Goal: Task Accomplishment & Management: Manage account settings

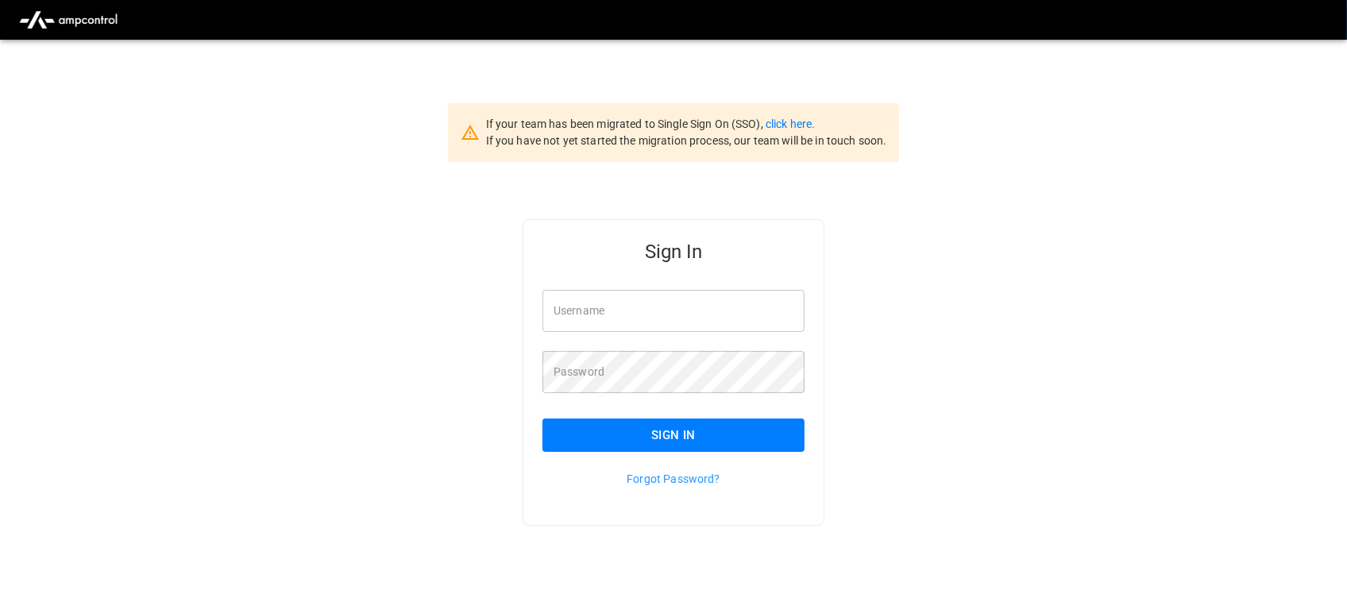
type input "**********"
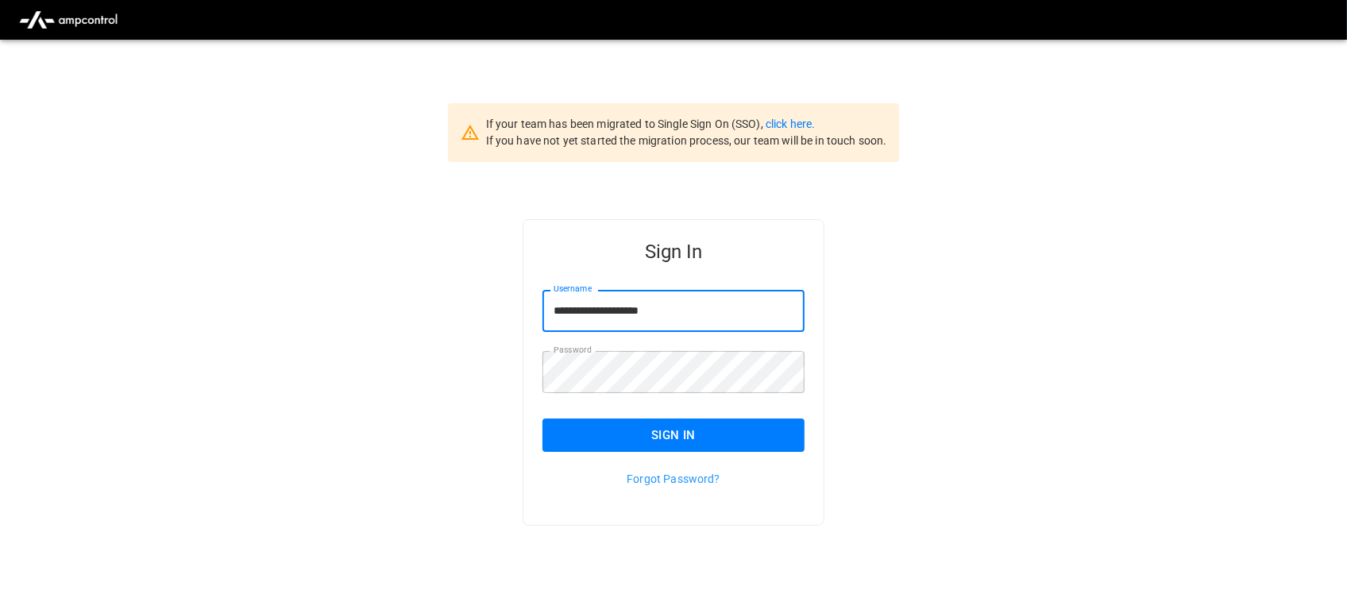
click at [689, 319] on input "**********" at bounding box center [673, 311] width 262 height 42
click at [668, 427] on button "Sign In" at bounding box center [673, 434] width 262 height 33
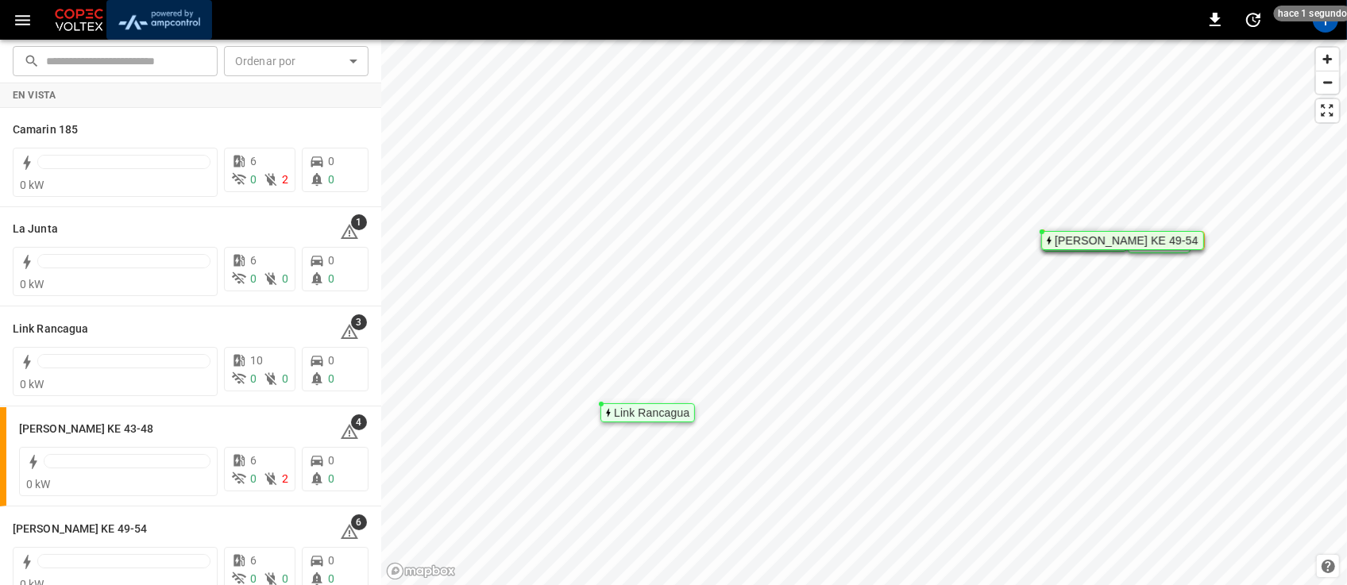
click at [175, 17] on img "menu" at bounding box center [159, 20] width 93 height 30
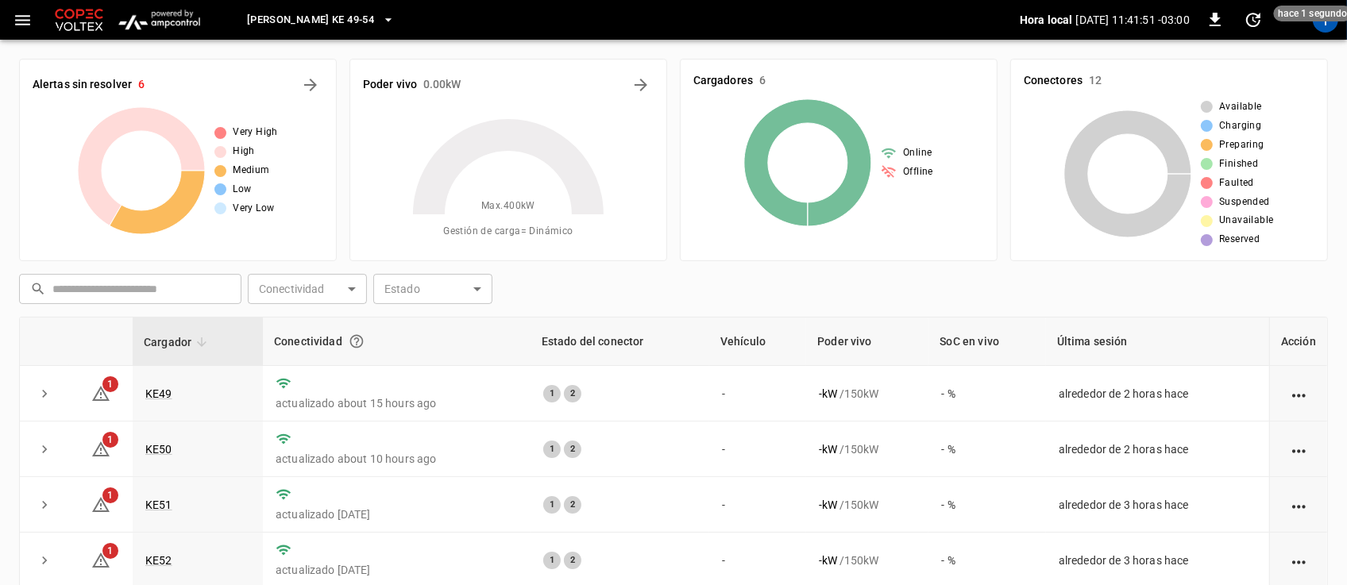
click at [380, 17] on icon "button" at bounding box center [388, 20] width 16 height 16
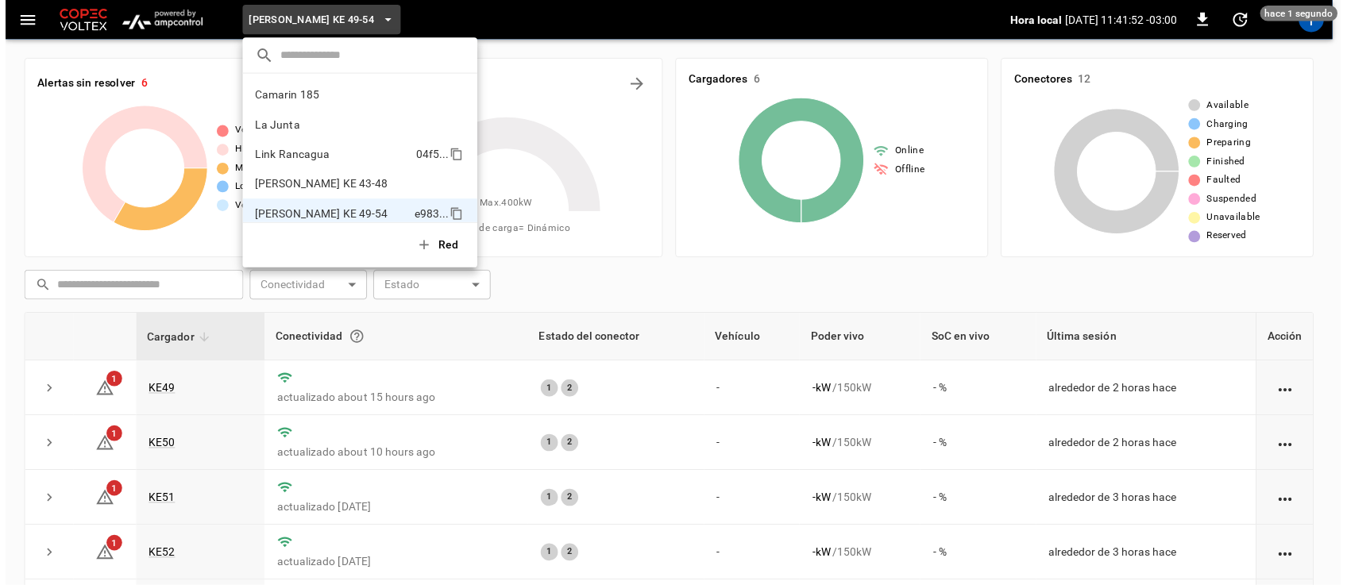
scroll to position [13, 0]
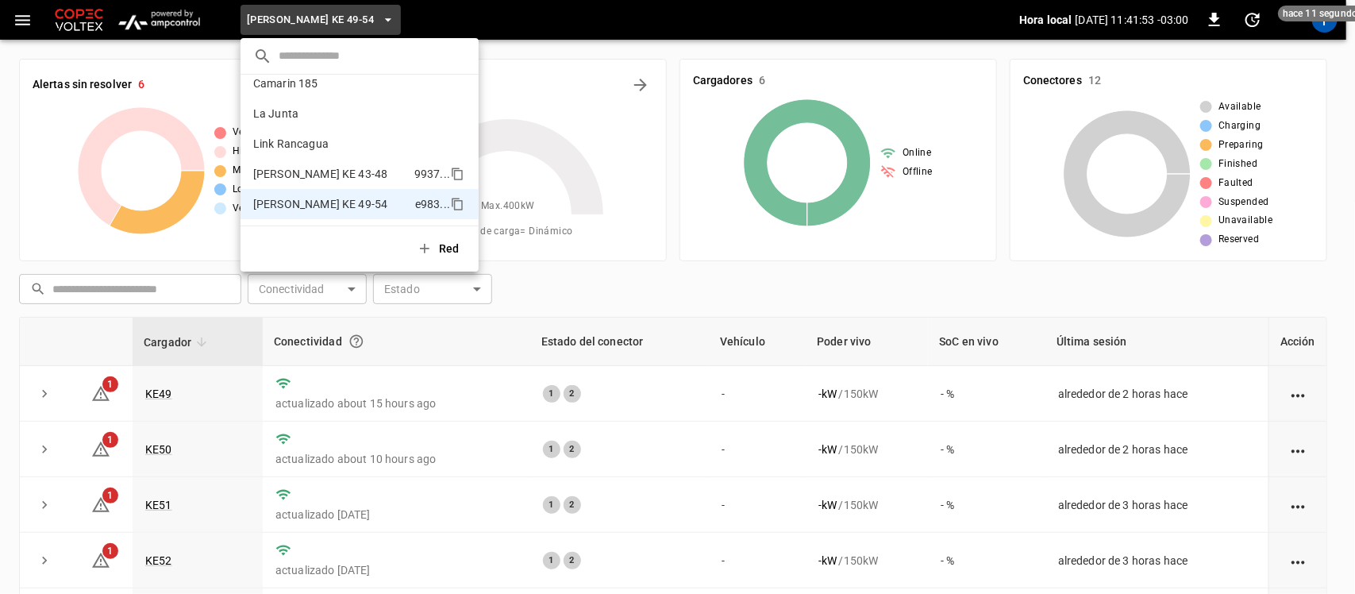
click at [314, 168] on p "Loza Colon KE 43-48" at bounding box center [330, 174] width 155 height 16
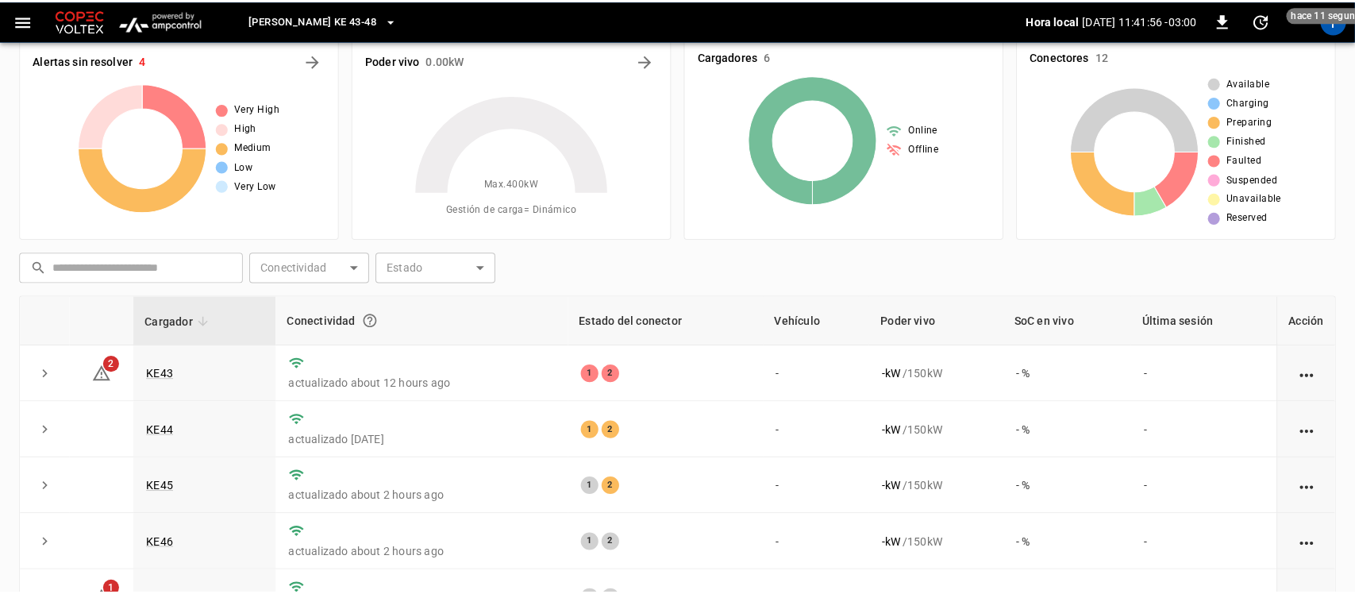
scroll to position [0, 0]
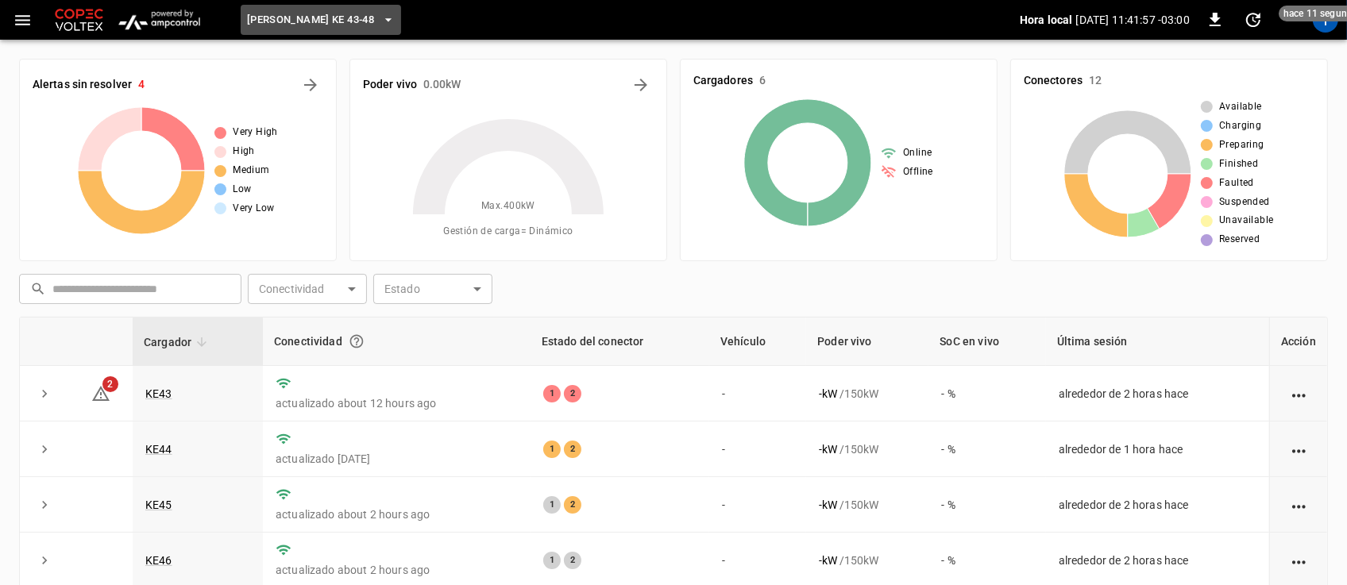
click at [359, 21] on button "Loza Colon KE 43-48" at bounding box center [321, 20] width 160 height 31
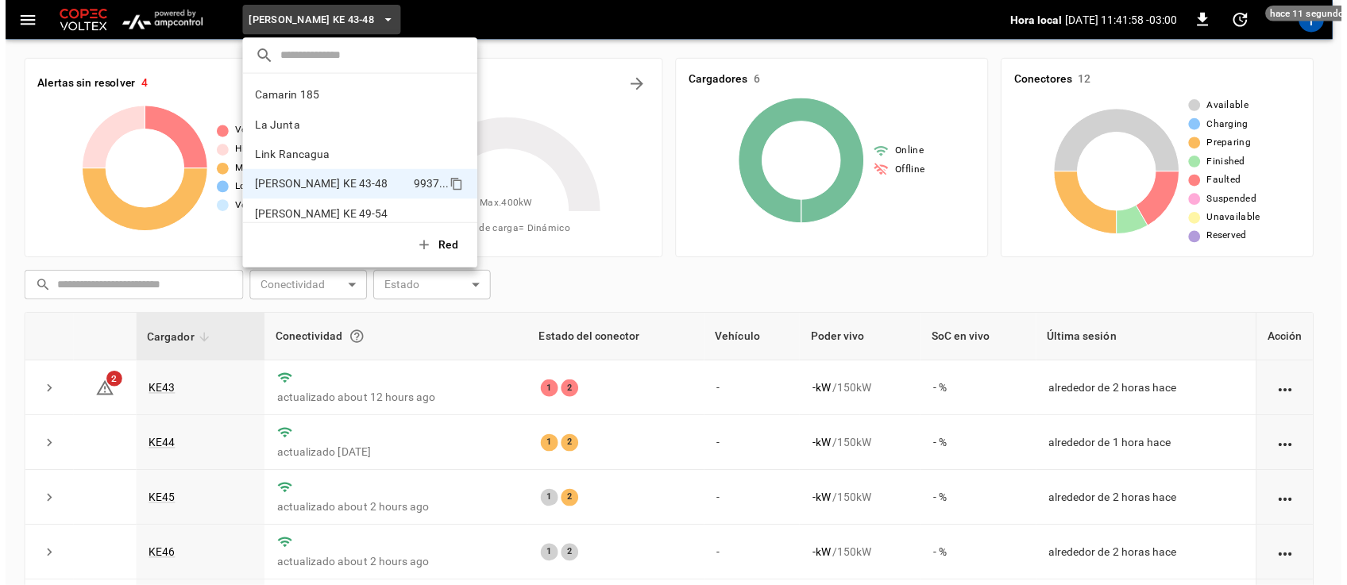
scroll to position [13, 0]
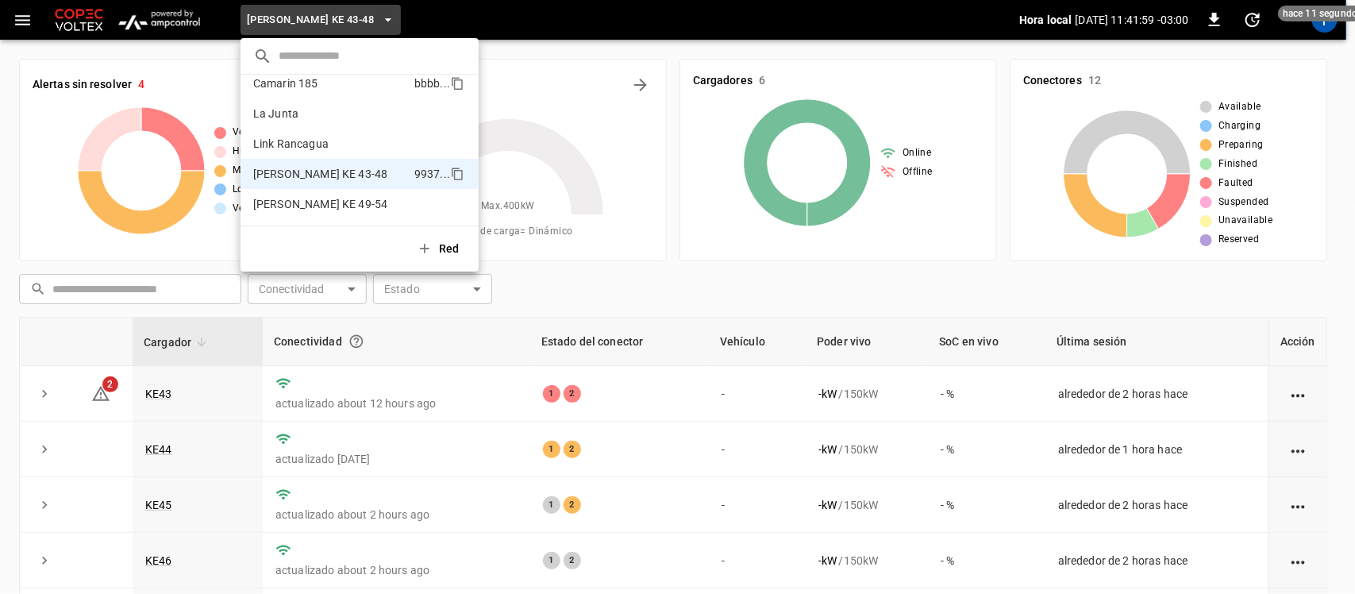
click at [302, 85] on p "Camarin 185" at bounding box center [330, 83] width 155 height 16
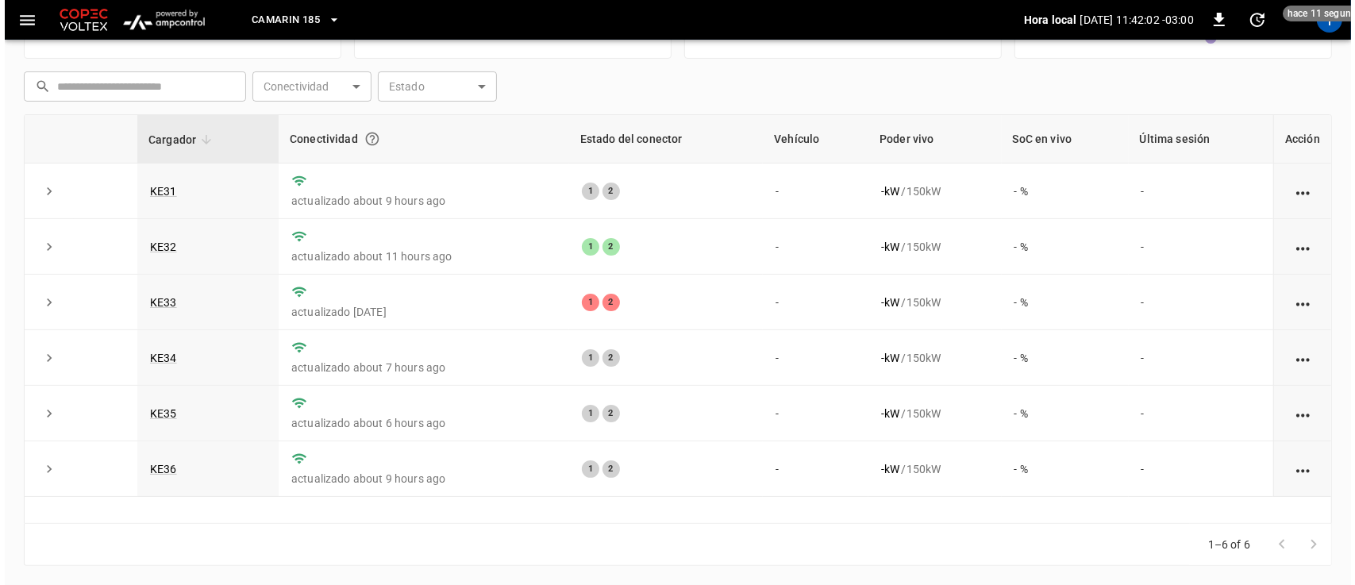
scroll to position [0, 0]
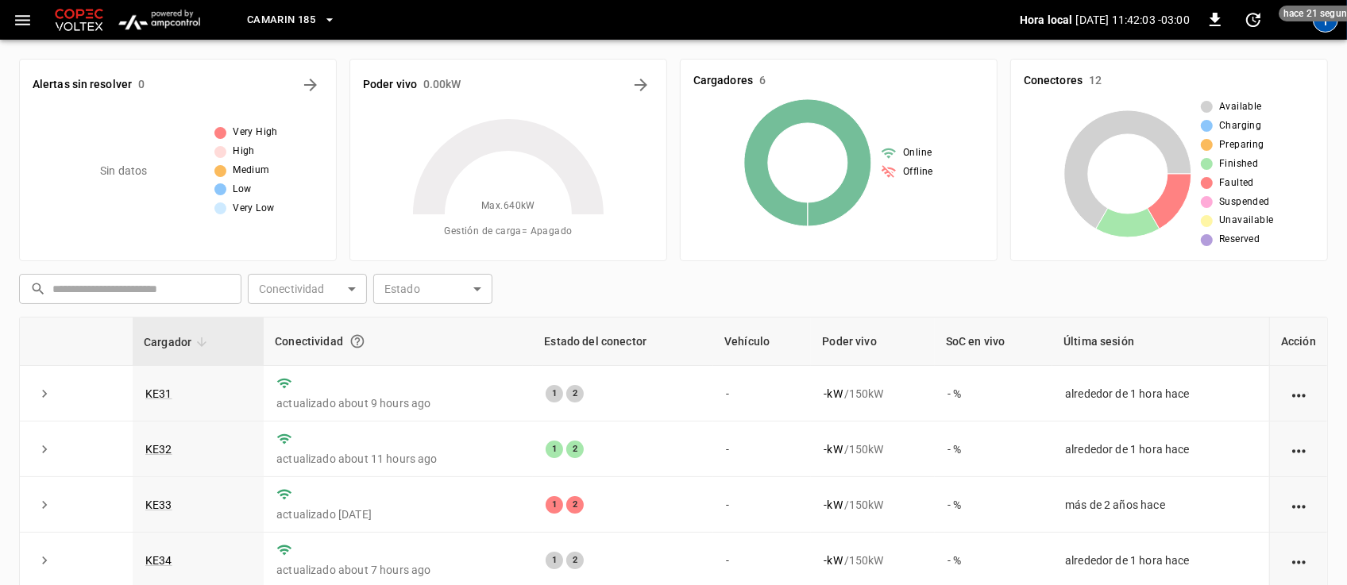
click at [1320, 26] on div "T" at bounding box center [1324, 19] width 25 height 25
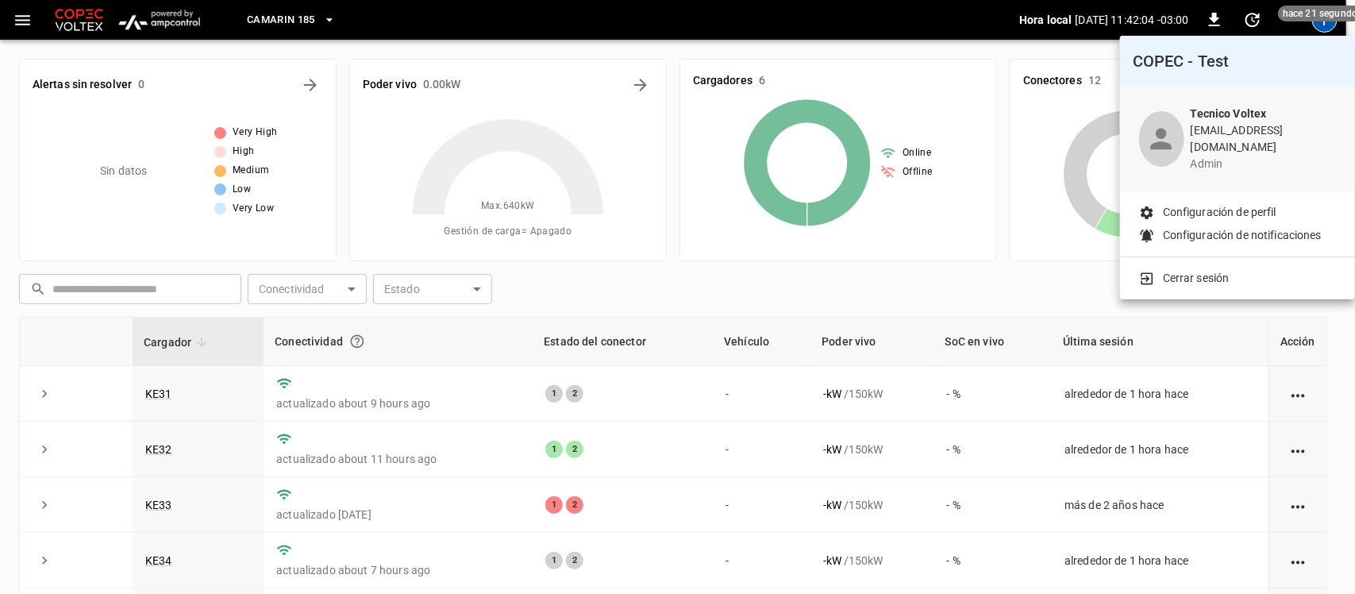
click at [1188, 270] on p "Cerrar sesión" at bounding box center [1196, 278] width 67 height 17
